Goal: Use online tool/utility: Utilize a website feature to perform a specific function

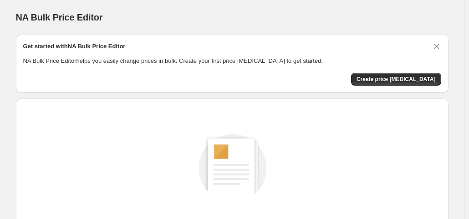
scroll to position [121, 0]
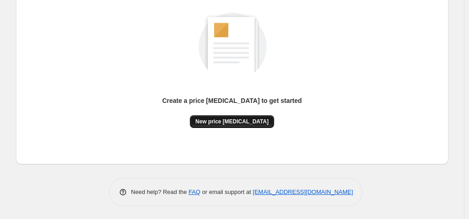
click at [233, 118] on span "New price [MEDICAL_DATA]" at bounding box center [231, 121] width 73 height 7
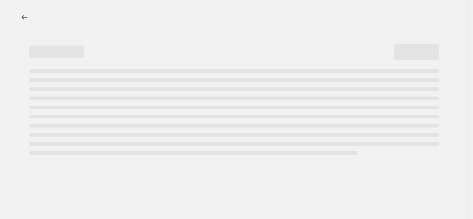
select select "percentage"
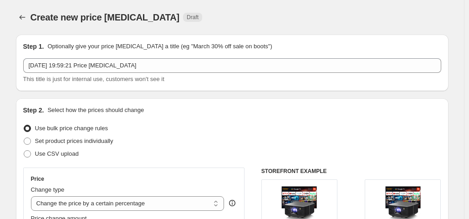
scroll to position [228, 0]
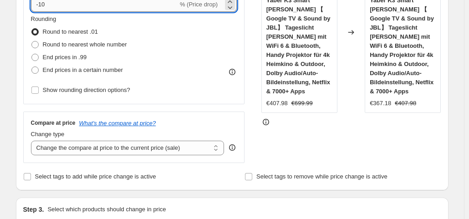
click at [71, 2] on input "-10" at bounding box center [104, 4] width 147 height 15
type input "-1"
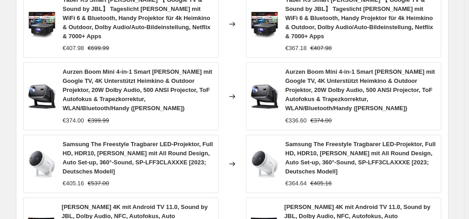
scroll to position [803, 0]
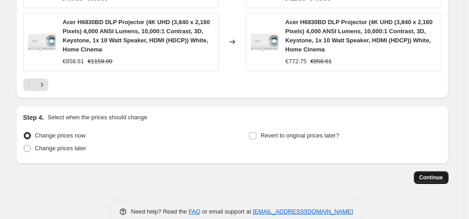
type input "-35"
click at [419, 171] on button "Continue" at bounding box center [431, 177] width 35 height 13
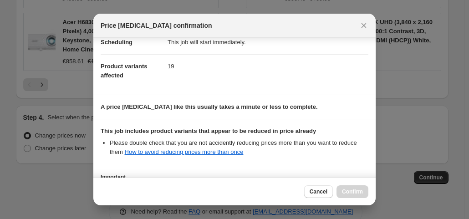
scroll to position [162, 0]
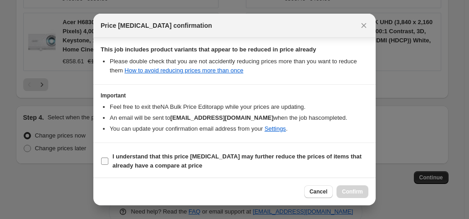
click at [106, 157] on input "I understand that this price change job may further reduce the prices of items …" at bounding box center [104, 160] width 7 height 7
checkbox input "true"
click at [359, 190] on span "Confirm" at bounding box center [352, 191] width 21 height 7
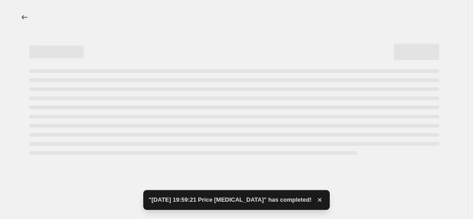
select select "percentage"
